Goal: Information Seeking & Learning: Learn about a topic

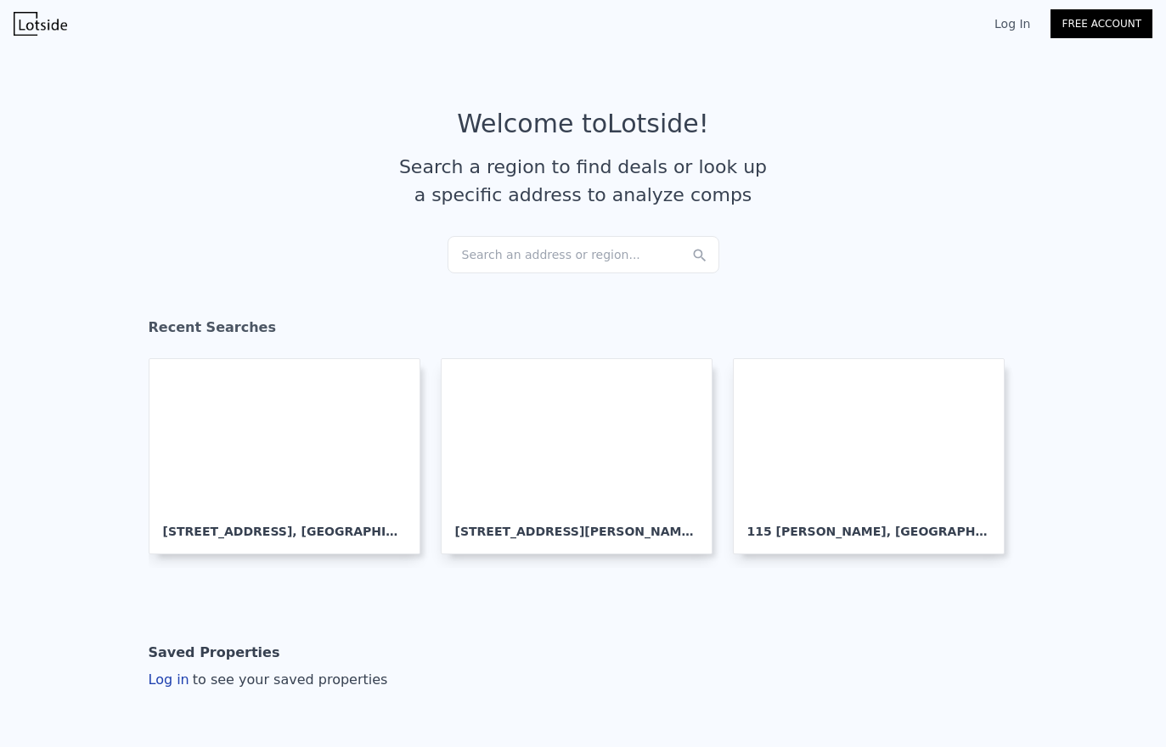
click at [538, 256] on div "Search an address or region..." at bounding box center [584, 254] width 272 height 37
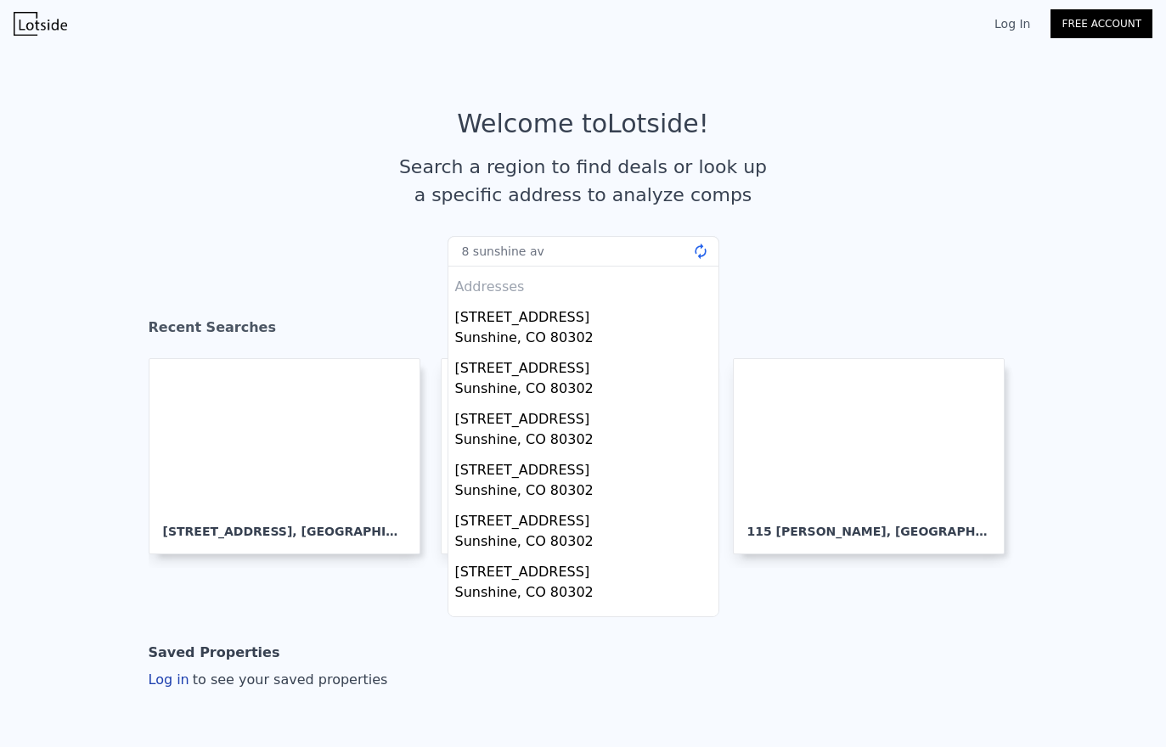
type input "[STREET_ADDRESS]"
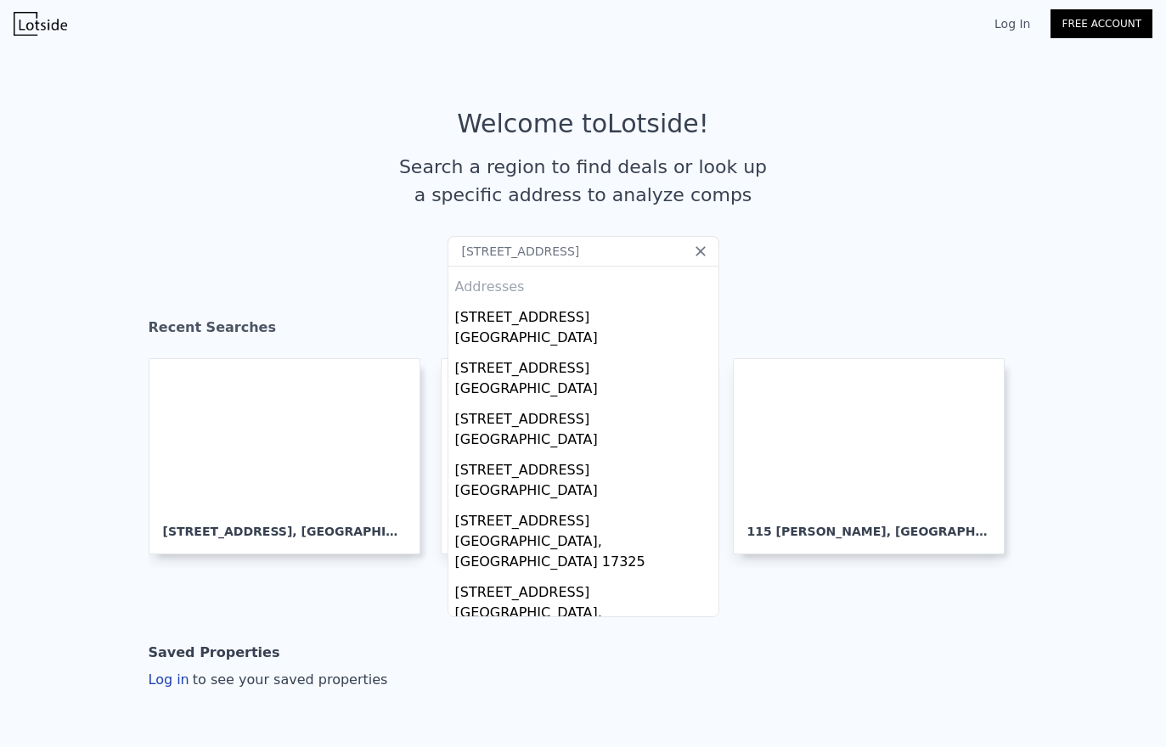
click at [577, 534] on div "[GEOGRAPHIC_DATA], [GEOGRAPHIC_DATA] 17325" at bounding box center [586, 554] width 263 height 44
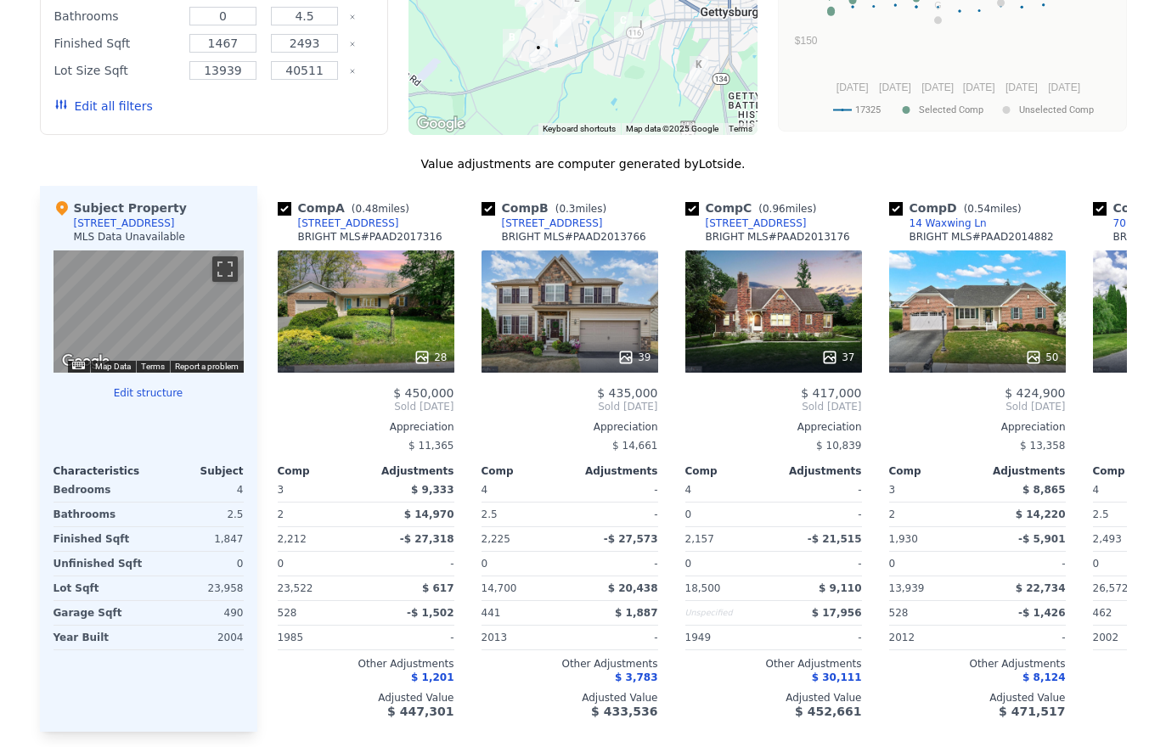
scroll to position [1556, 0]
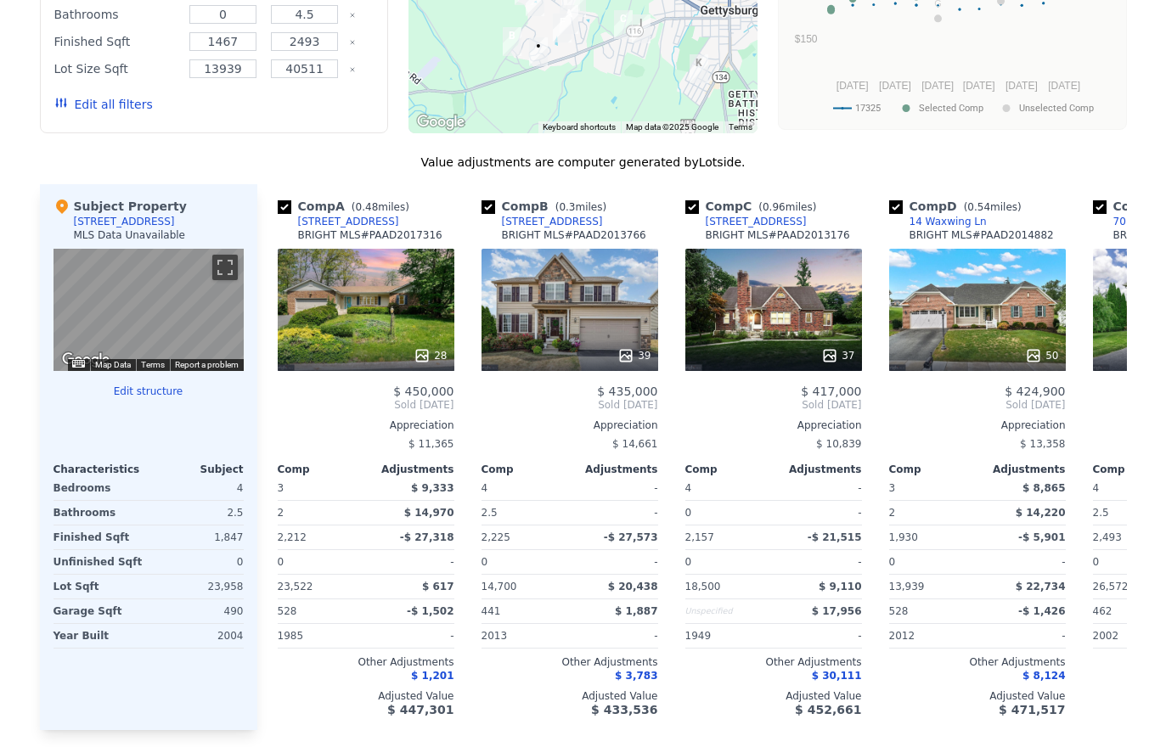
click at [26, 414] on div "We found 12 sales that match your search Filters Map Prices Modify Comp Filters…" at bounding box center [583, 282] width 1166 height 957
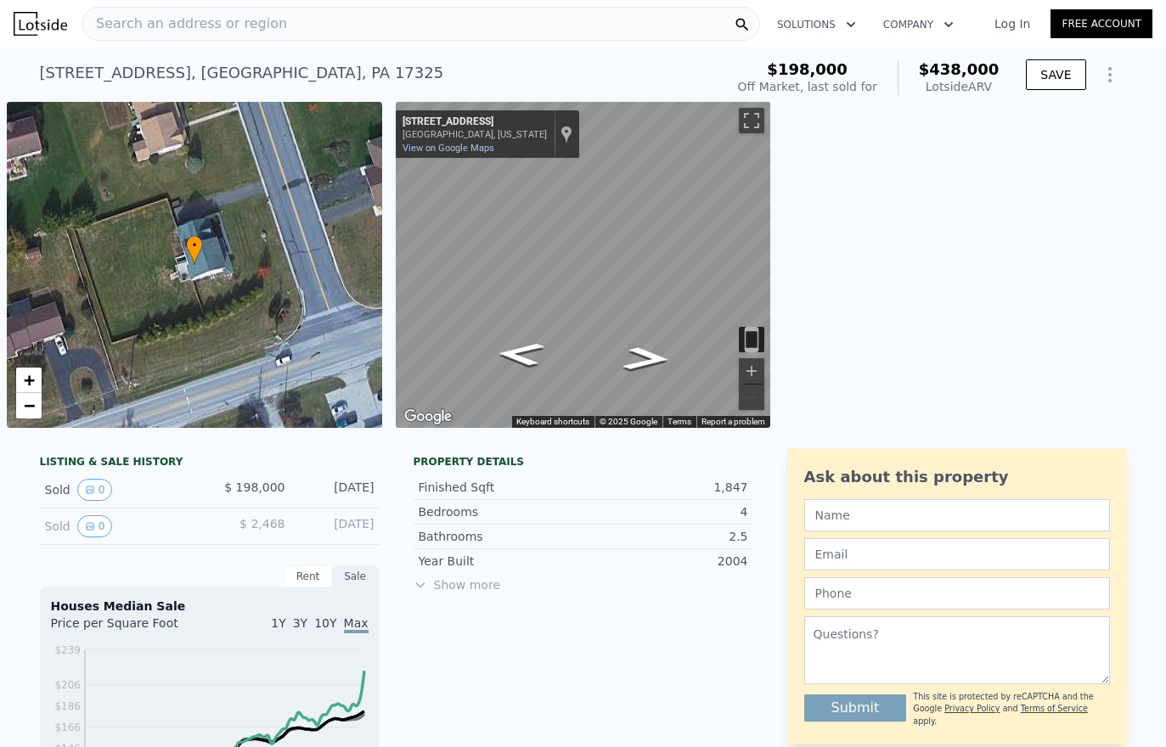
scroll to position [0, 0]
click at [329, 13] on div "Search an address or region" at bounding box center [421, 24] width 679 height 34
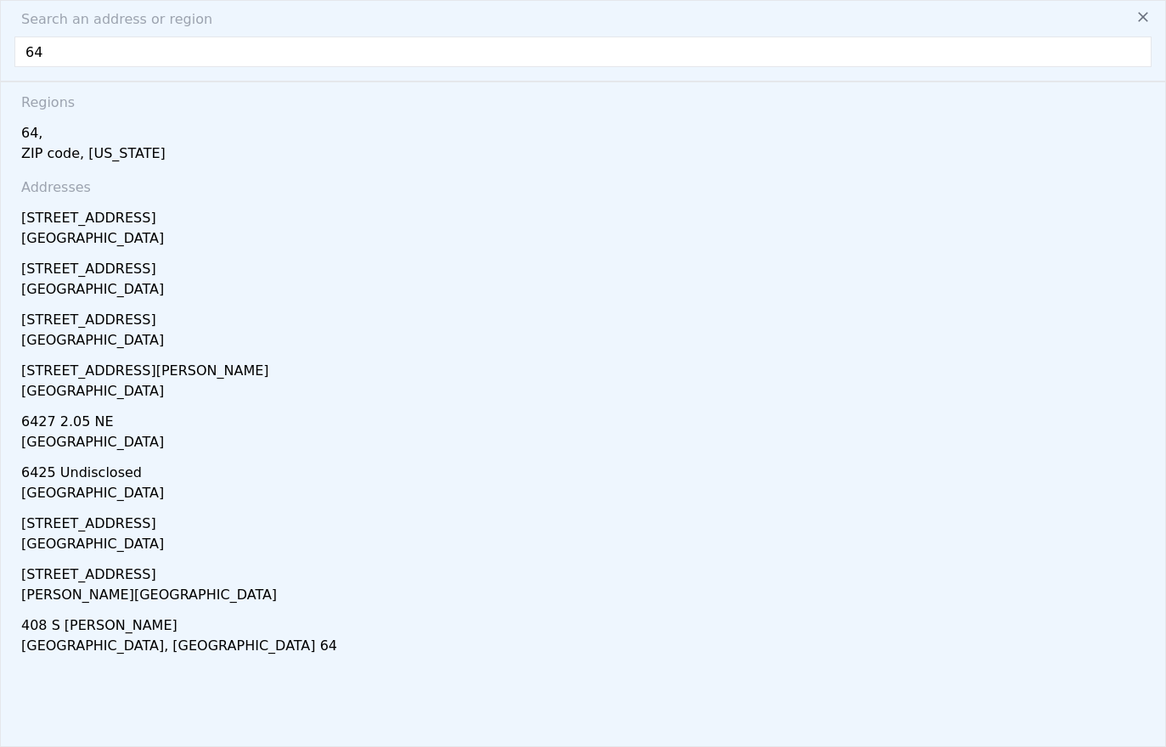
type input "6"
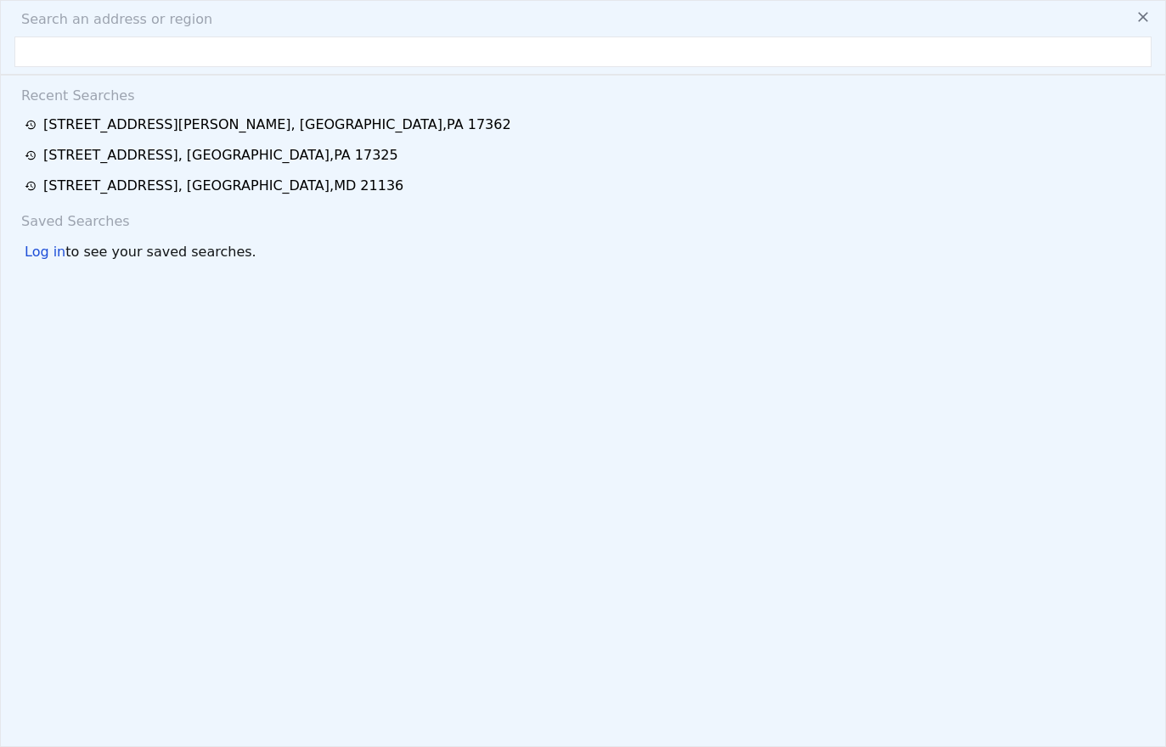
click at [224, 128] on div "[STREET_ADDRESS][PERSON_NAME]" at bounding box center [277, 125] width 468 height 20
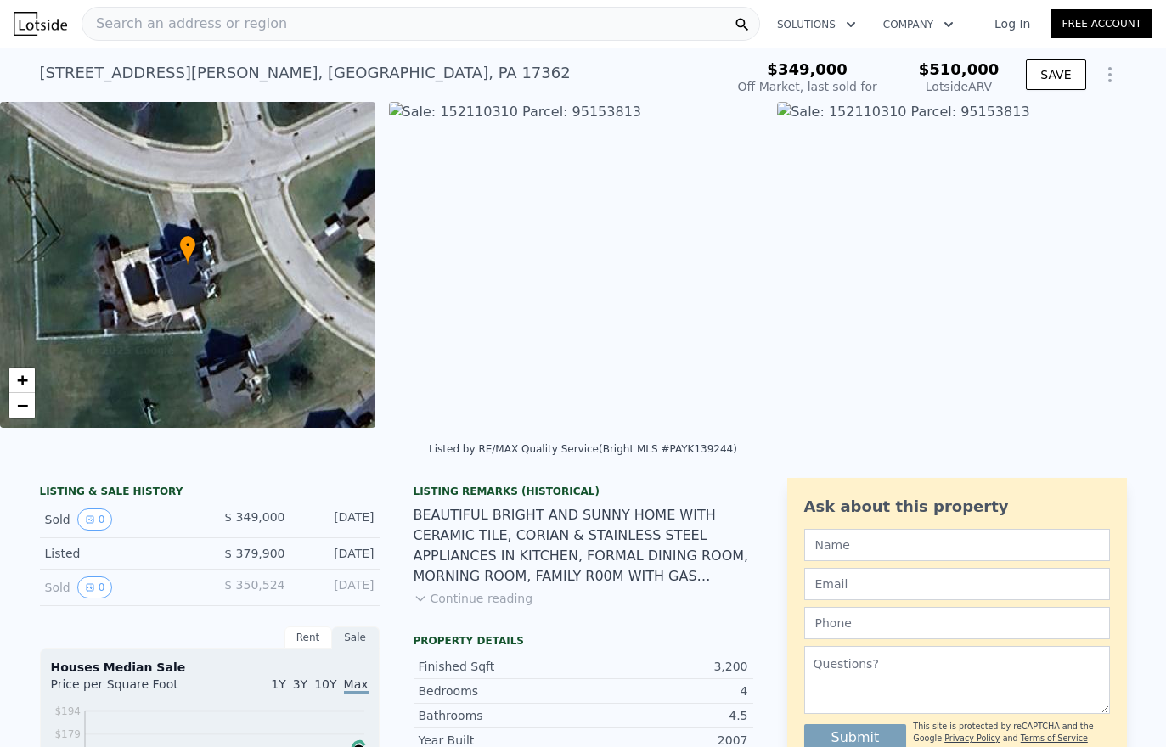
click at [311, 25] on div "Search an address or region" at bounding box center [421, 24] width 679 height 34
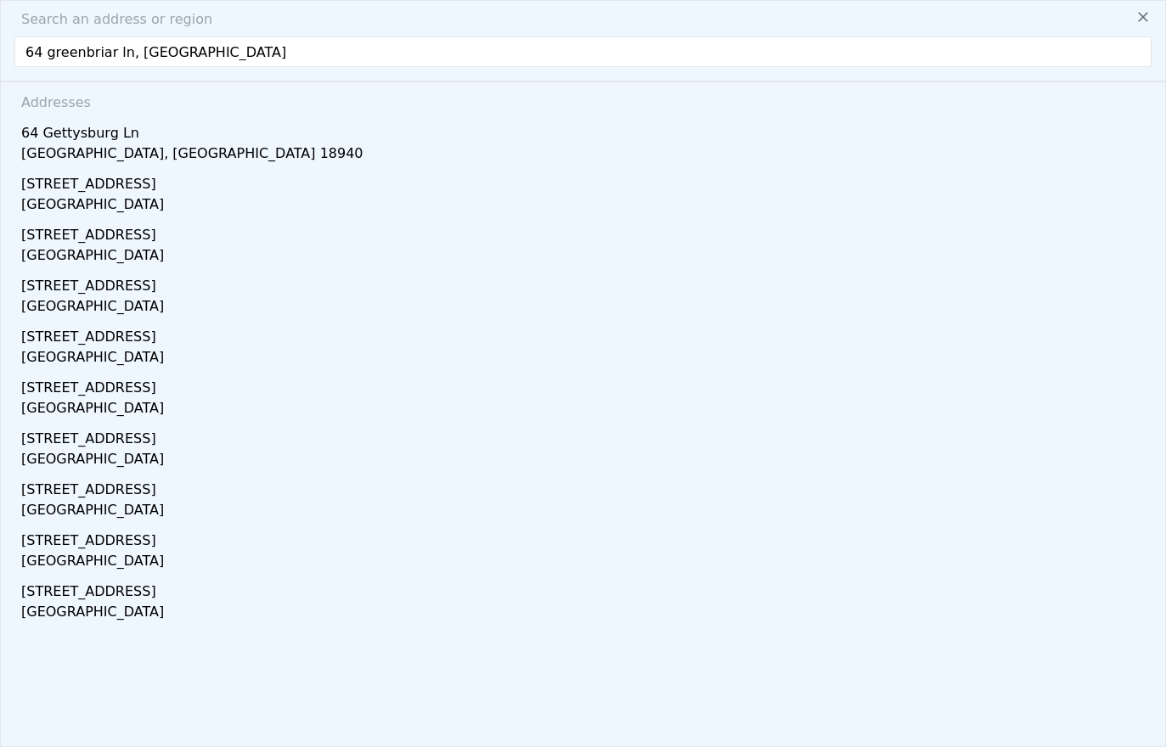
click at [263, 61] on input "64 greenbriar ln, [GEOGRAPHIC_DATA]" at bounding box center [582, 52] width 1137 height 31
type input "[STREET_ADDRESS]"
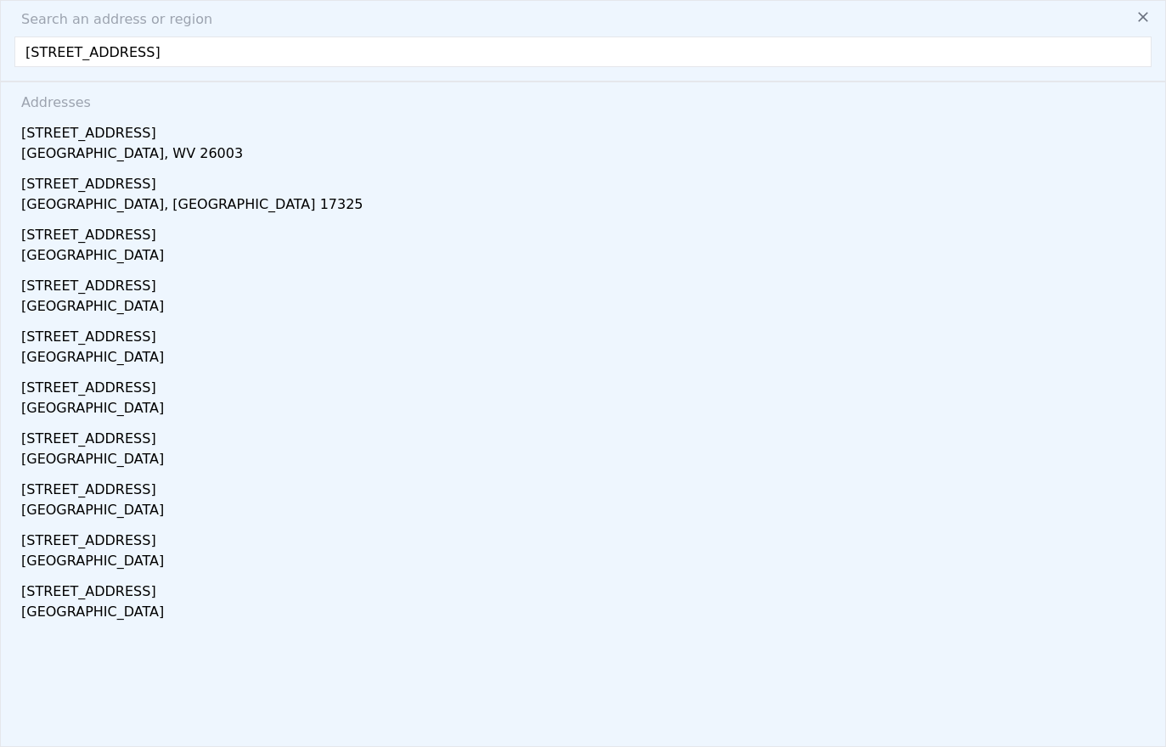
click at [133, 203] on div "[GEOGRAPHIC_DATA], [GEOGRAPHIC_DATA] 17325" at bounding box center [586, 206] width 1130 height 24
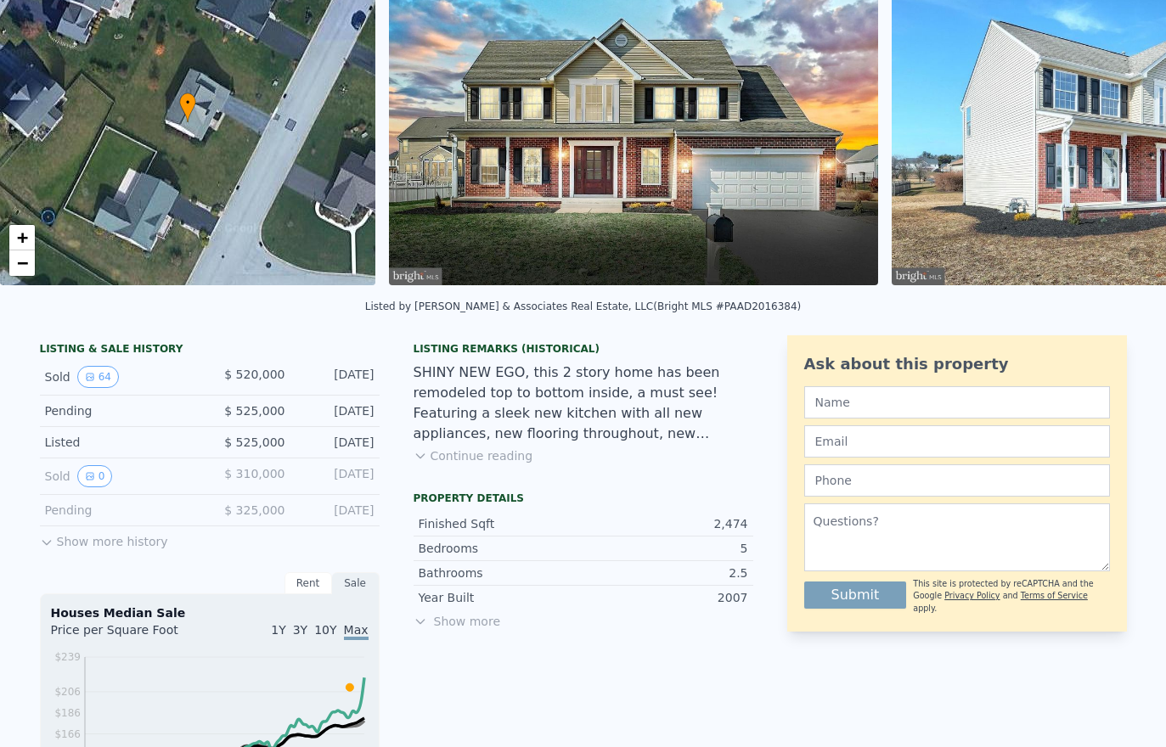
scroll to position [144, 0]
click at [63, 541] on button "Show more history" at bounding box center [104, 538] width 128 height 24
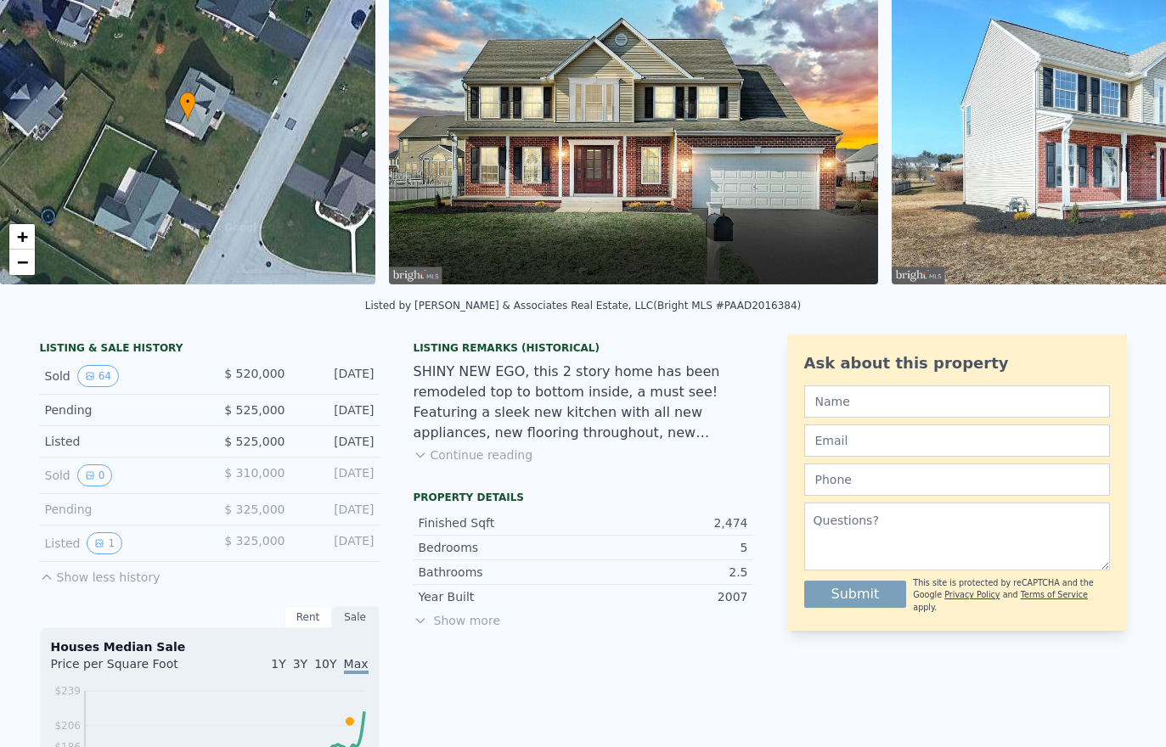
click at [110, 543] on button "1" at bounding box center [105, 543] width 36 height 22
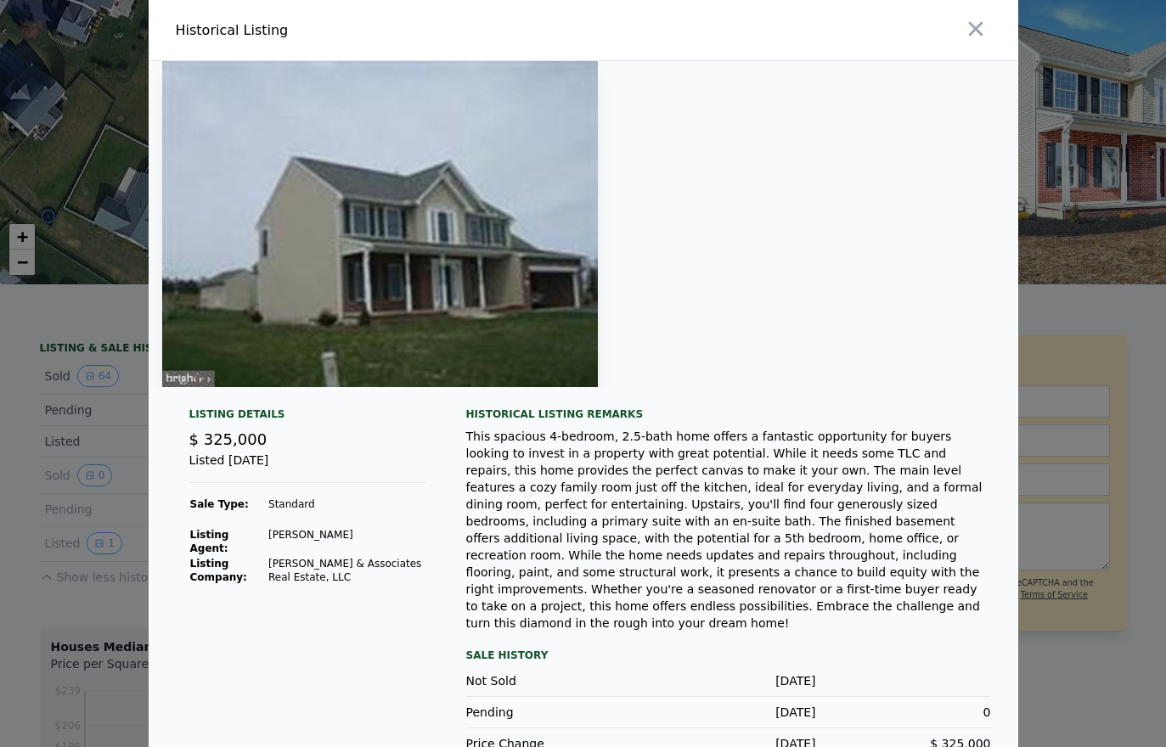
click at [977, 28] on icon "button" at bounding box center [976, 29] width 24 height 24
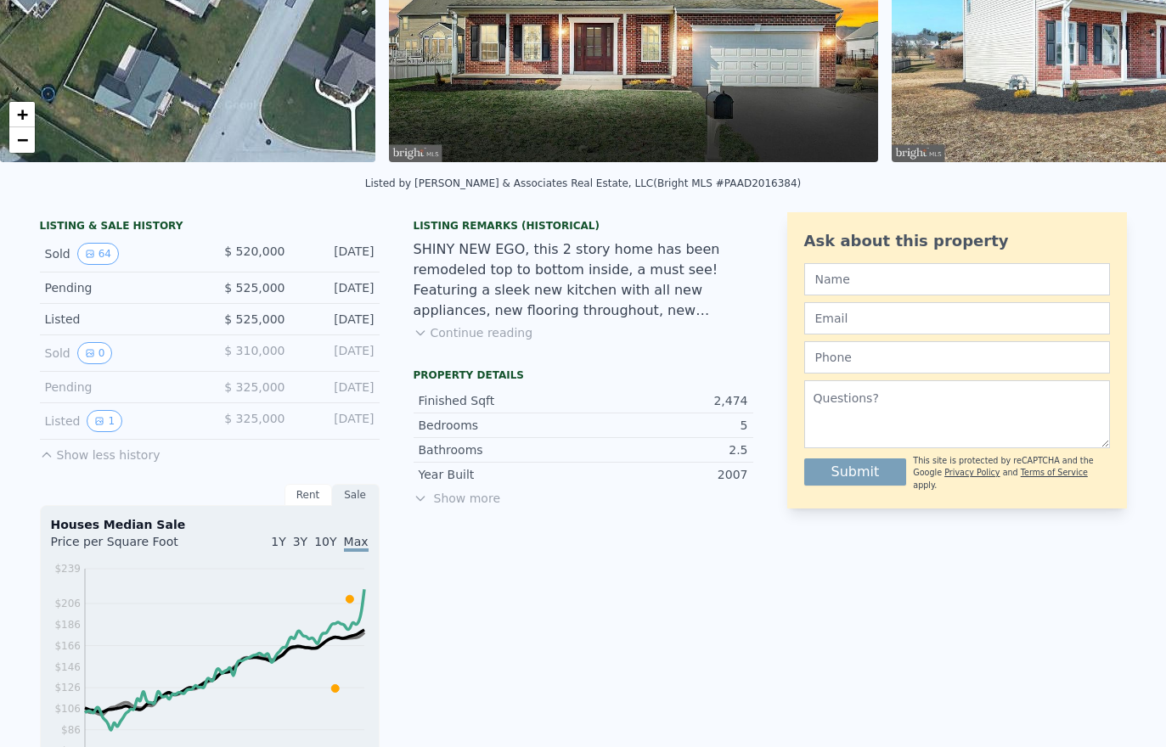
scroll to position [258, 0]
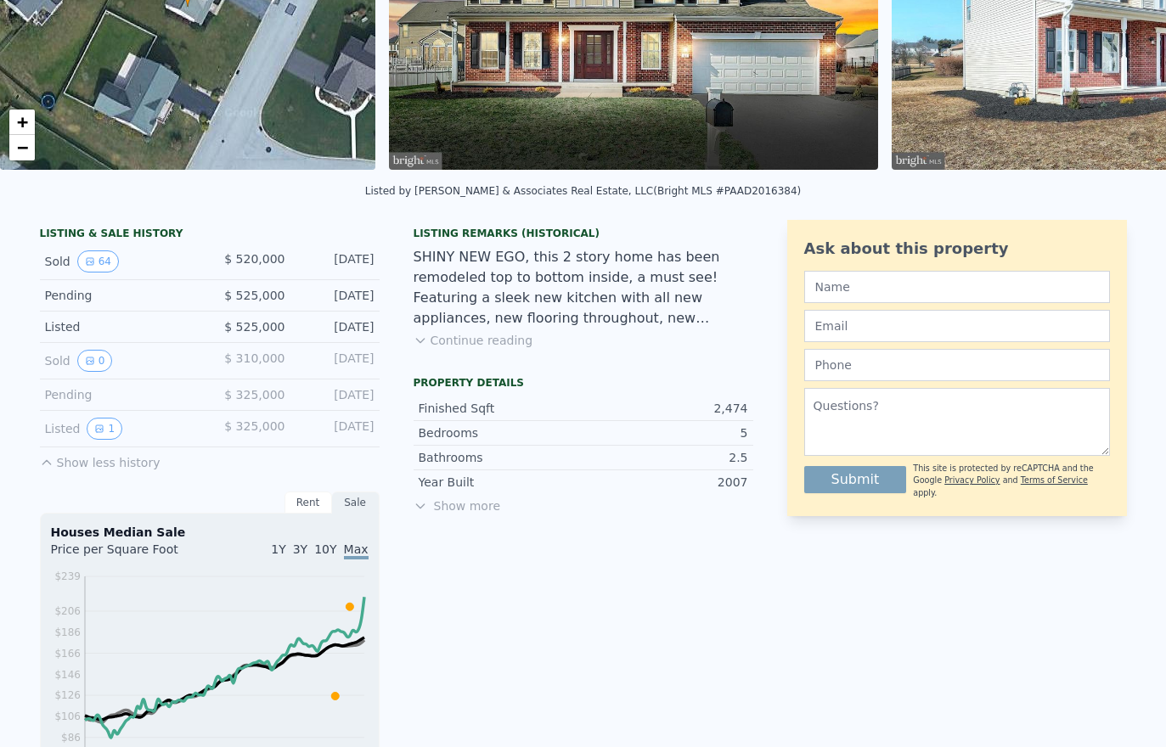
click at [109, 428] on button "1" at bounding box center [105, 429] width 36 height 22
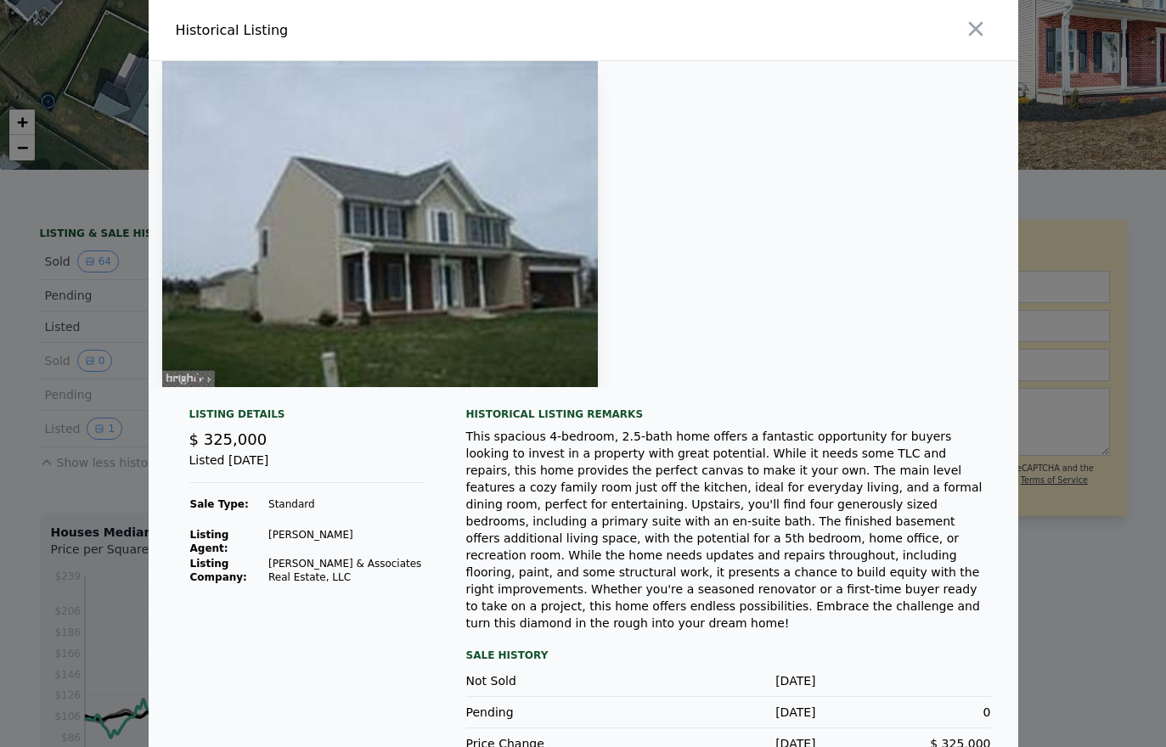
click at [37, 503] on div at bounding box center [583, 373] width 1166 height 747
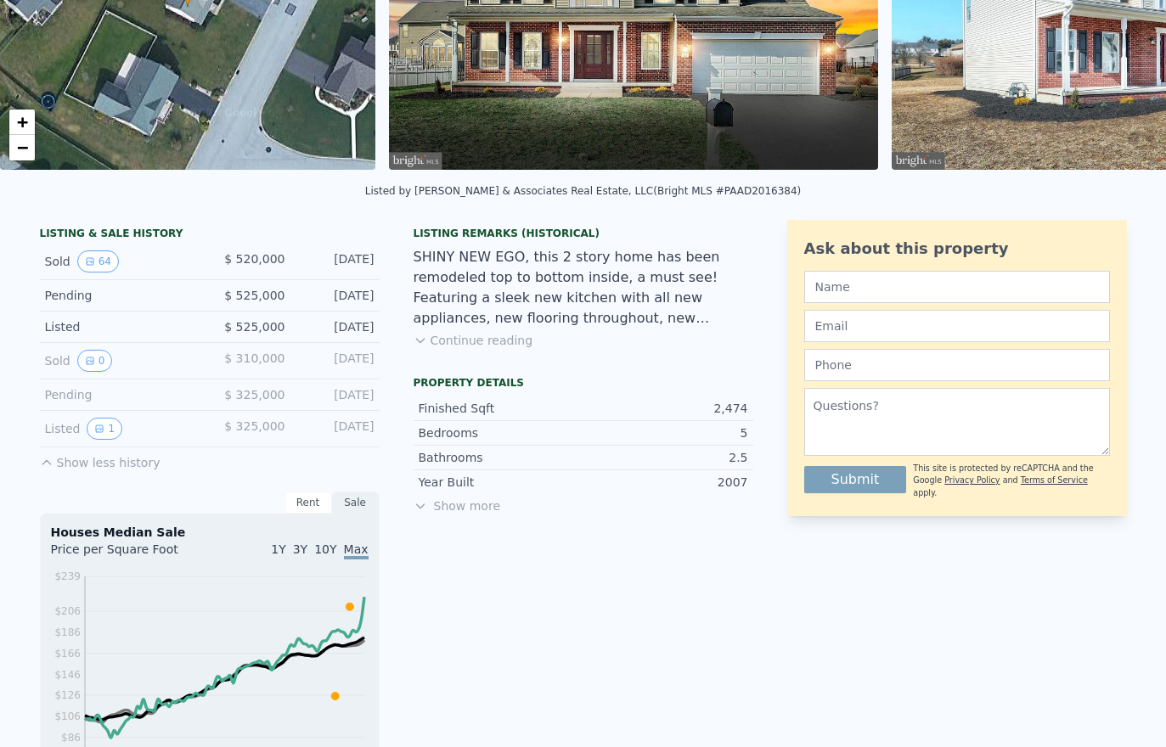
click at [93, 358] on icon "View historical data" at bounding box center [90, 361] width 10 height 10
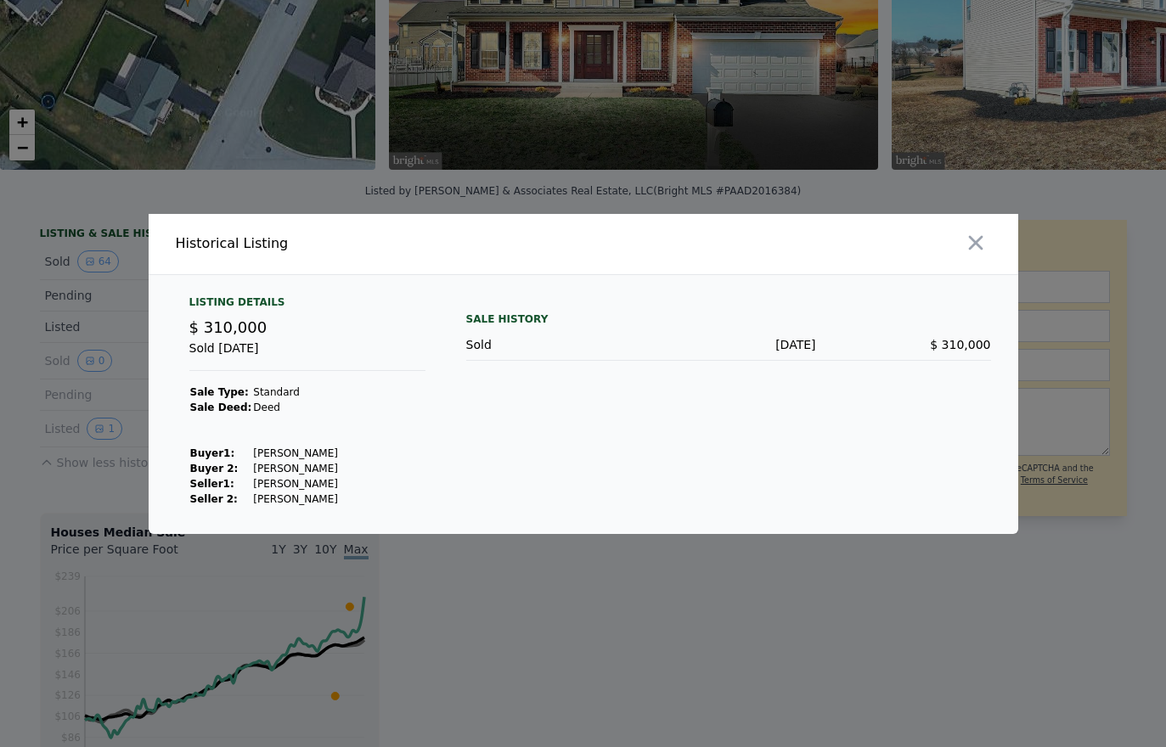
click at [988, 257] on button "button" at bounding box center [975, 243] width 31 height 31
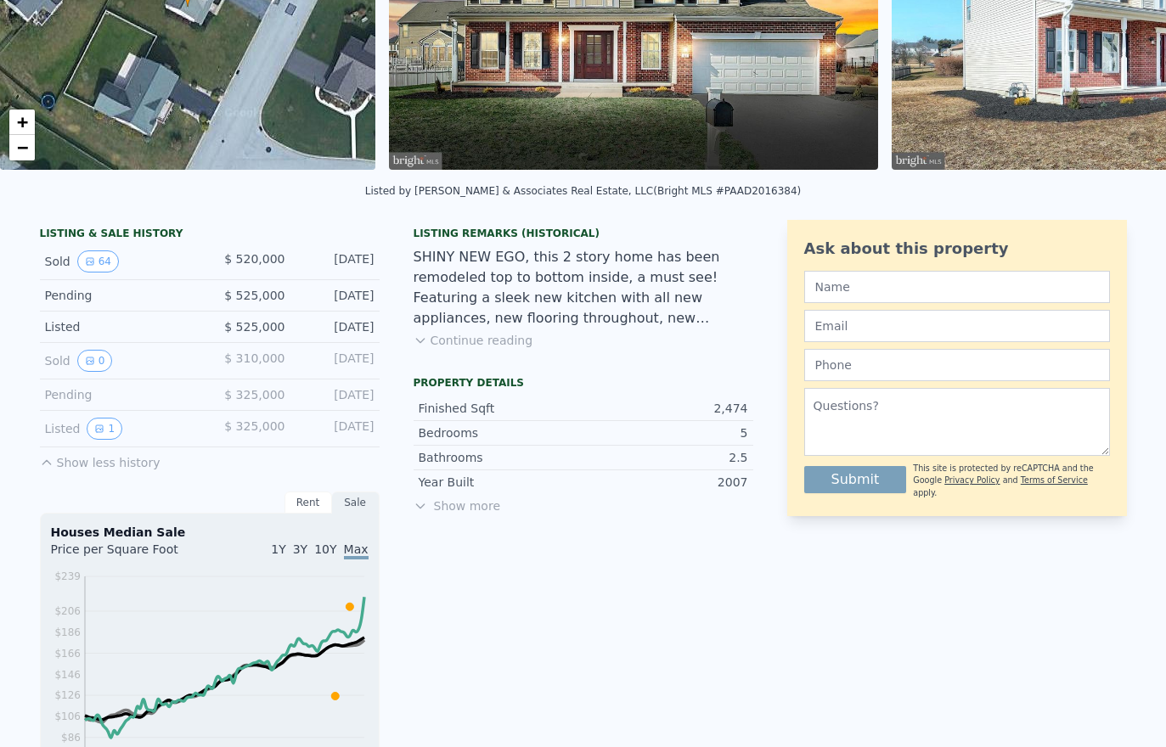
click at [988, 256] on div "Ask about this property" at bounding box center [957, 249] width 306 height 24
click at [96, 430] on icon "View historical data" at bounding box center [99, 428] width 7 height 7
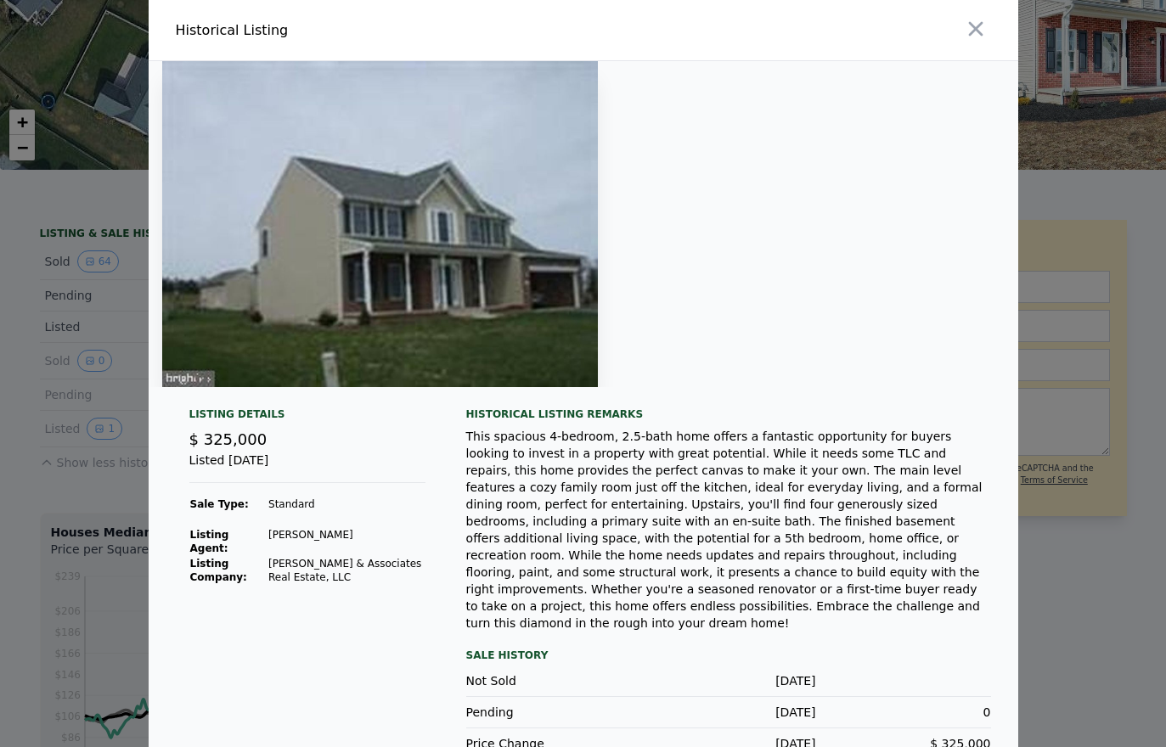
scroll to position [0, 0]
click at [965, 41] on icon "button" at bounding box center [976, 29] width 24 height 24
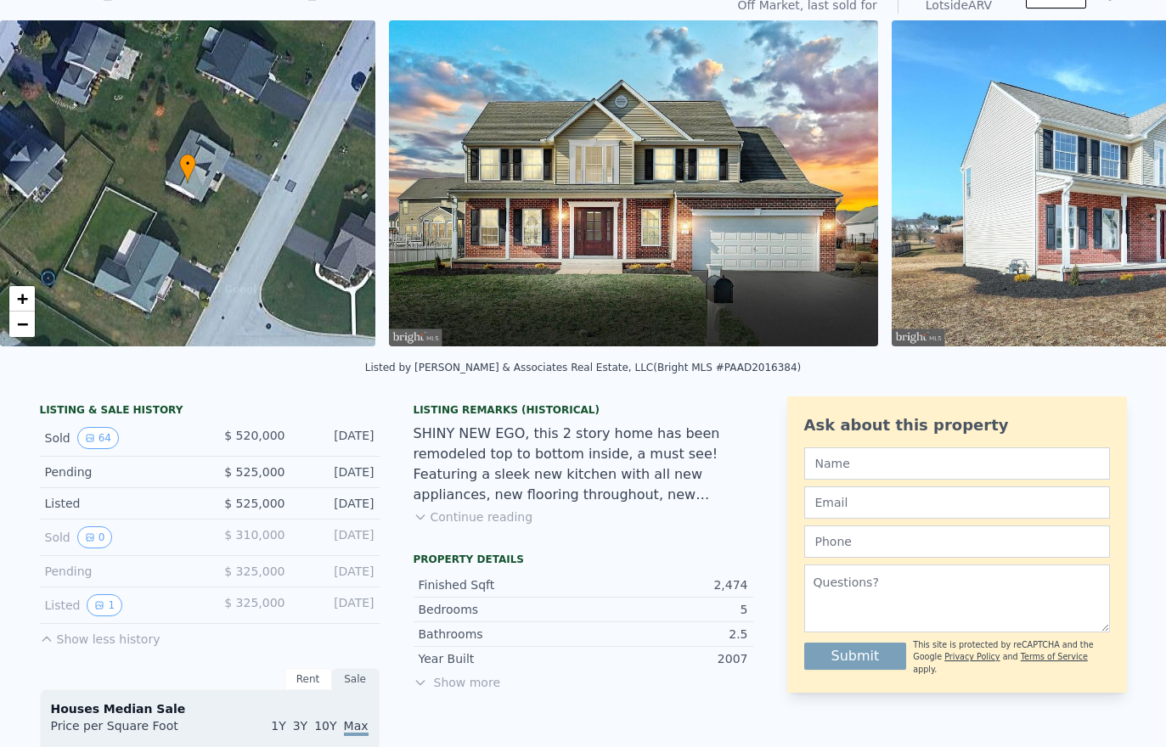
scroll to position [14, 0]
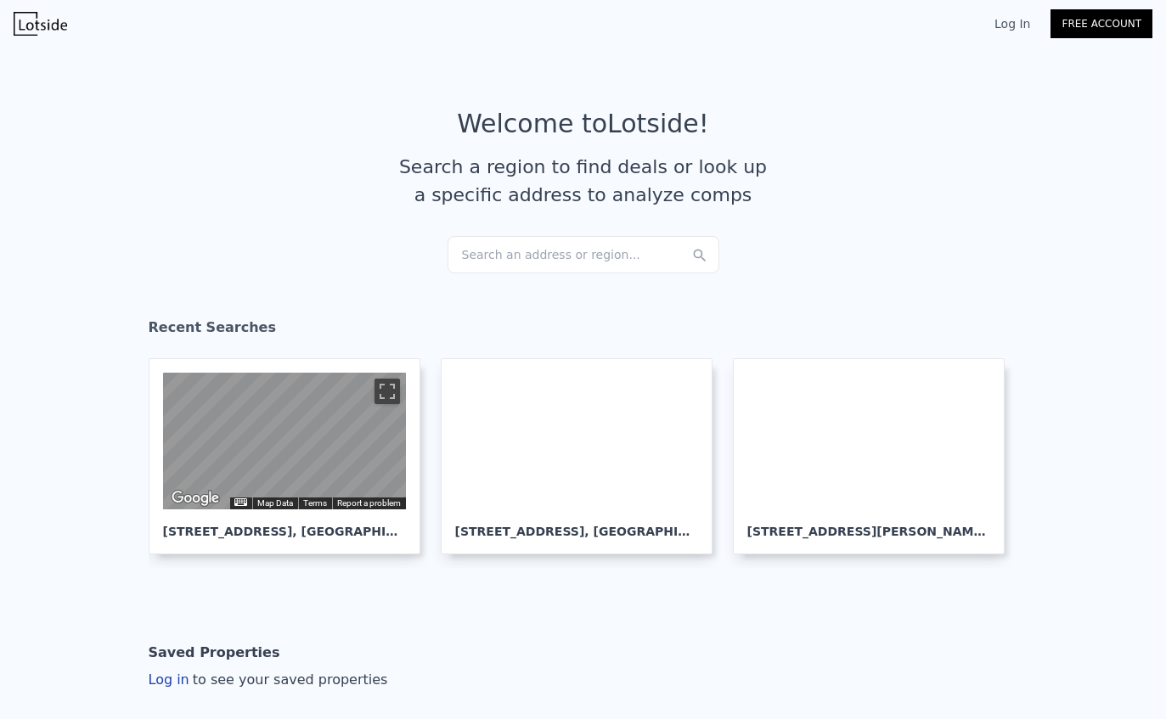
click at [553, 256] on div "Search an address or region..." at bounding box center [584, 254] width 272 height 37
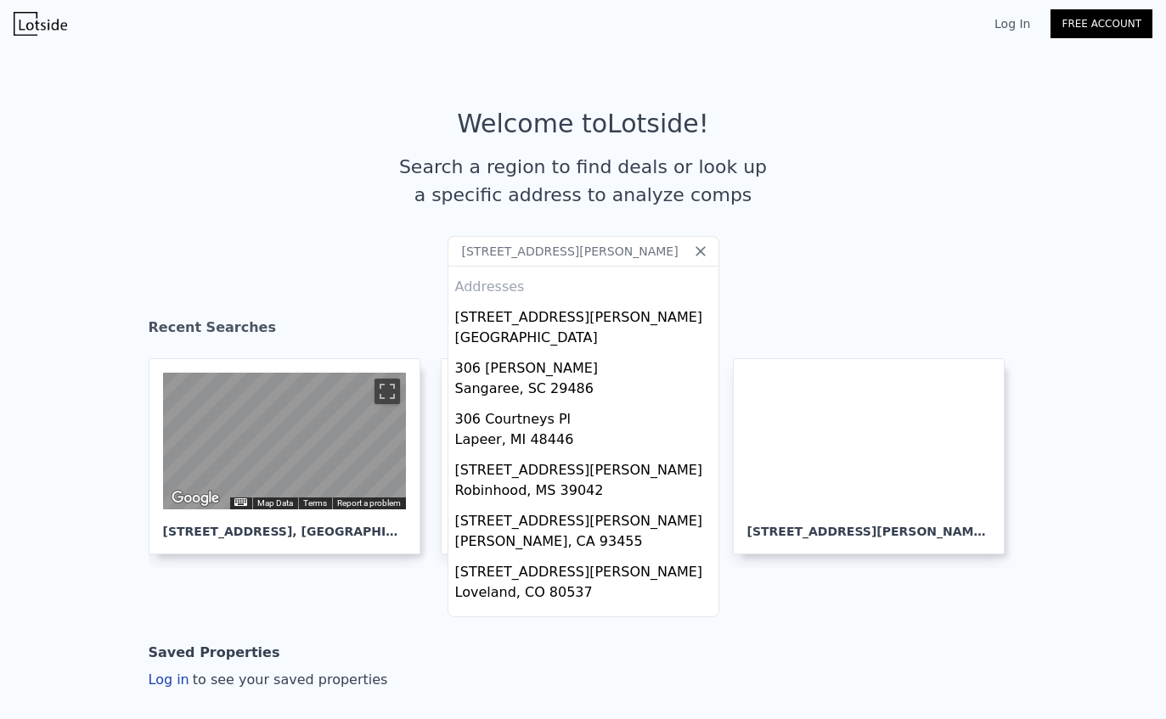
click at [653, 248] on input "[STREET_ADDRESS][PERSON_NAME]" at bounding box center [584, 251] width 272 height 31
type input "[STREET_ADDRESS][PERSON_NAME]"
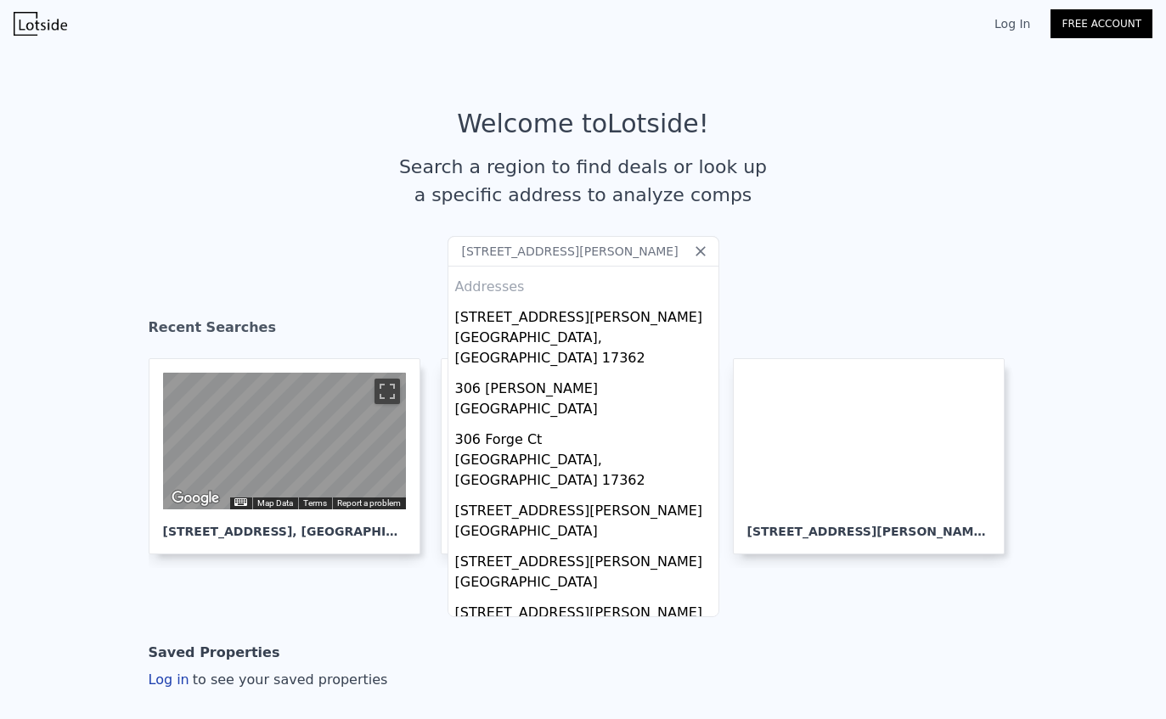
click at [557, 319] on div "[STREET_ADDRESS][PERSON_NAME]" at bounding box center [586, 314] width 263 height 27
